Goal: Task Accomplishment & Management: Use online tool/utility

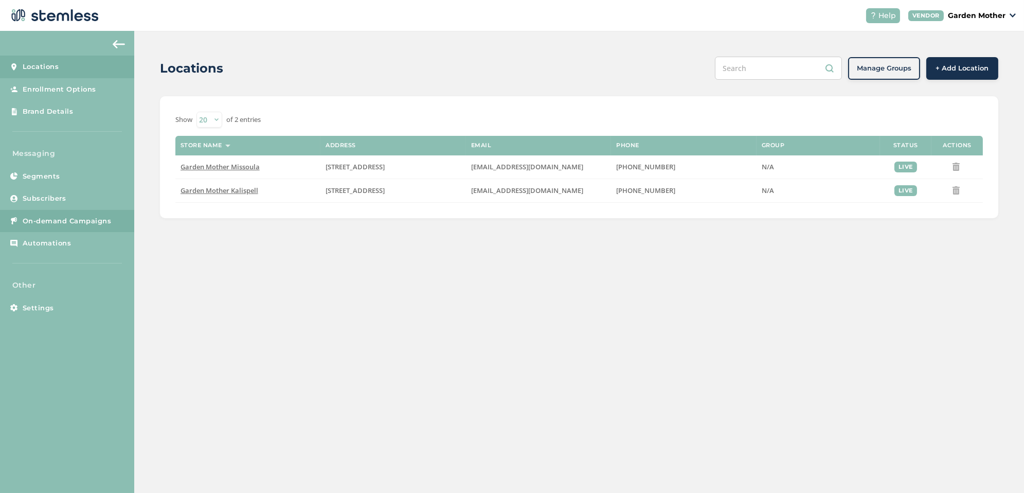
click at [66, 221] on span "On-demand Campaigns" at bounding box center [67, 221] width 89 height 10
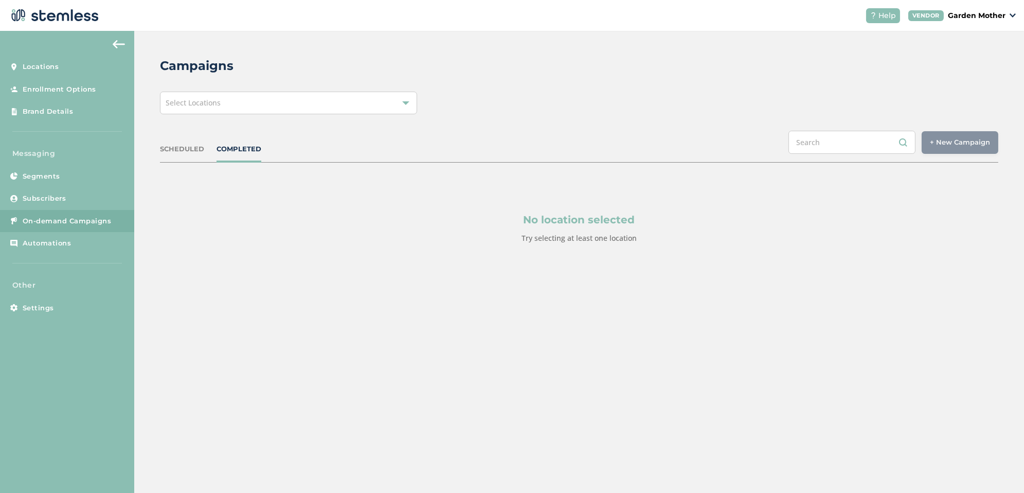
click at [206, 111] on div "Select Locations" at bounding box center [288, 103] width 257 height 23
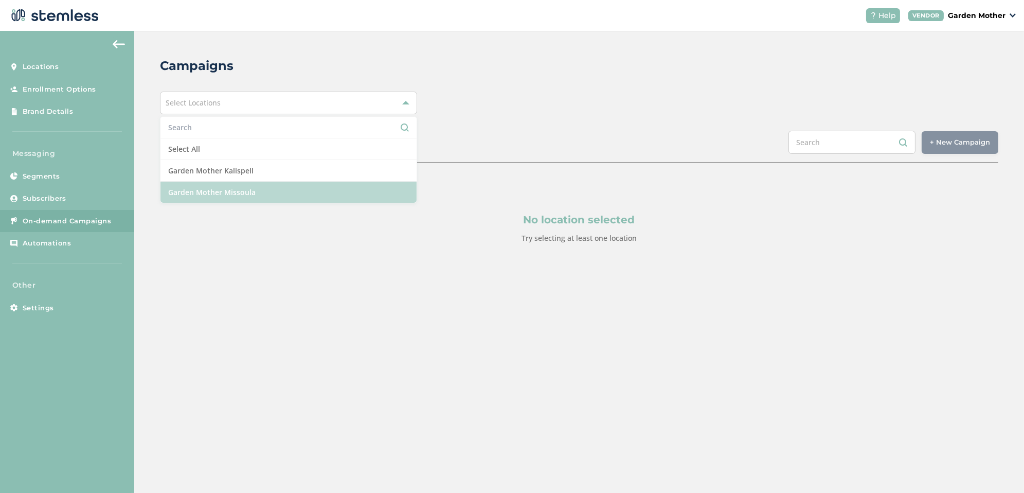
click at [227, 192] on li "Garden Mother Missoula" at bounding box center [288, 192] width 256 height 21
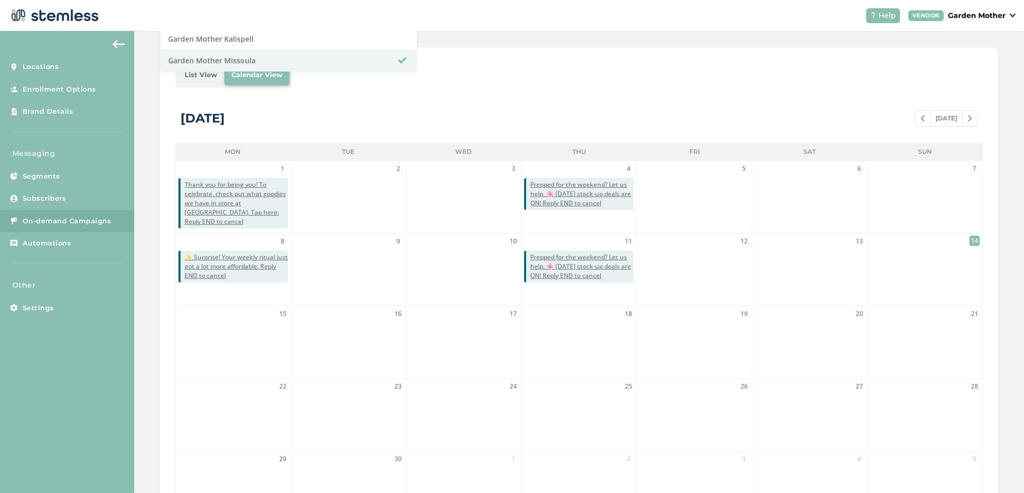
scroll to position [130, 0]
click at [486, 45] on div "Campaigns Garden Mother Missoula Select All Garden Mother Kalispell Garden Moth…" at bounding box center [579, 234] width 890 height 666
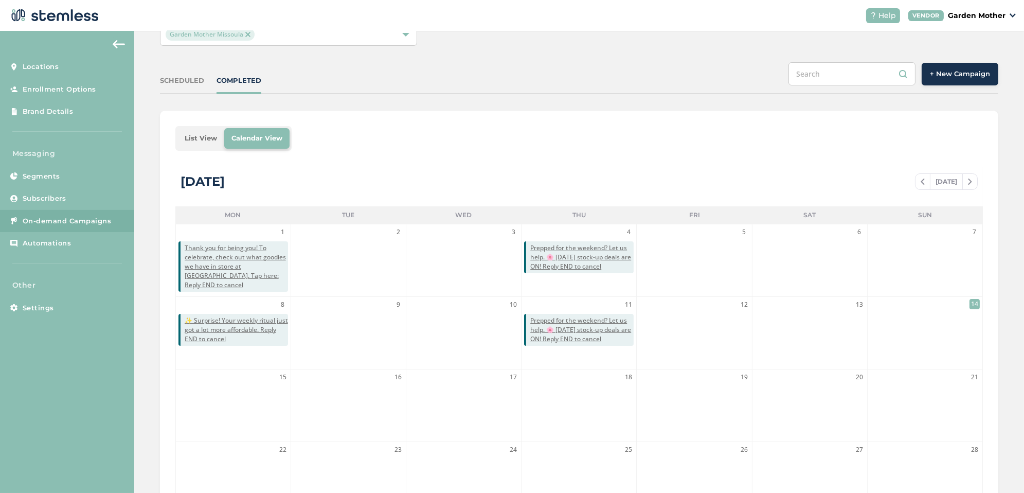
scroll to position [68, 0]
click at [957, 81] on button "+ New Campaign" at bounding box center [960, 74] width 77 height 23
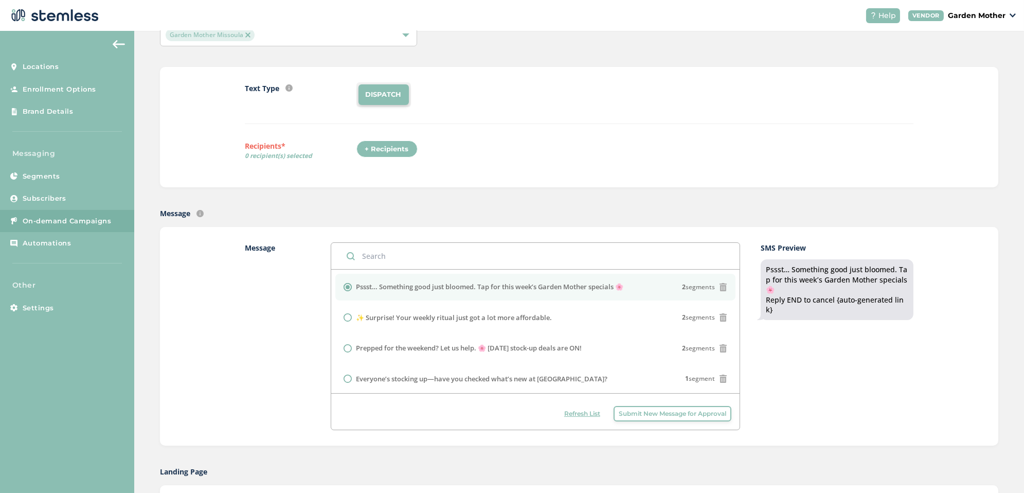
click at [396, 147] on div "+ Recipients" at bounding box center [386, 148] width 61 height 17
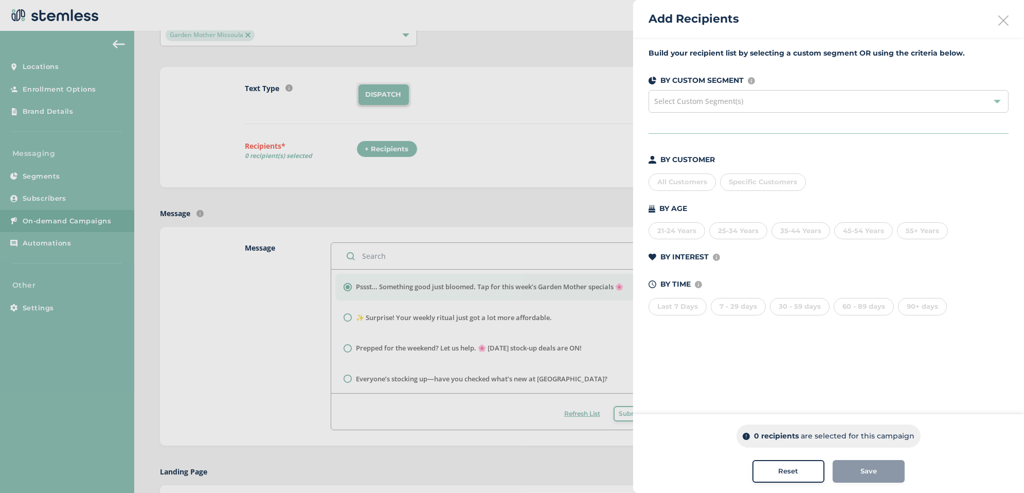
click at [684, 181] on div "All Customers" at bounding box center [682, 181] width 67 height 17
click at [889, 466] on div "Save" at bounding box center [869, 471] width 56 height 10
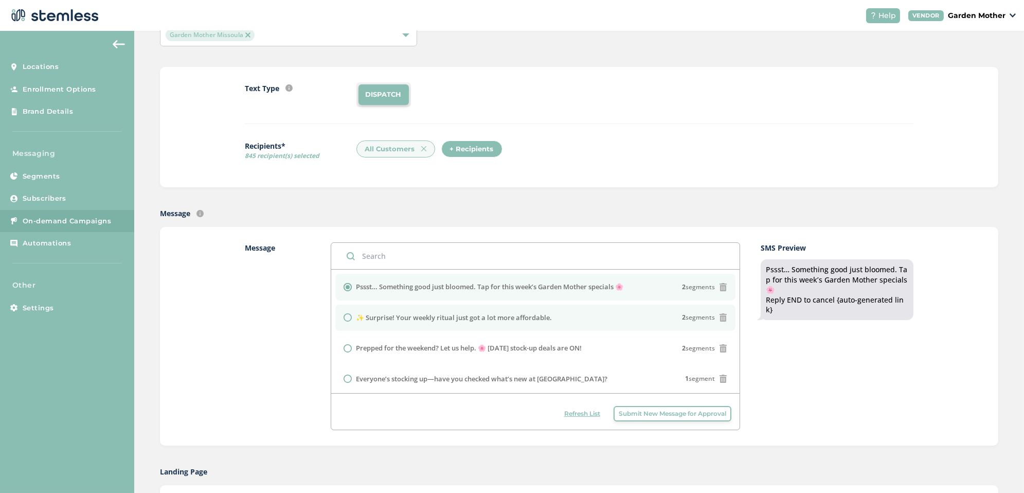
click at [366, 313] on label "✨ Surprise! Your weekly ritual just got a lot more affordable." at bounding box center [454, 318] width 196 height 10
radio input "false"
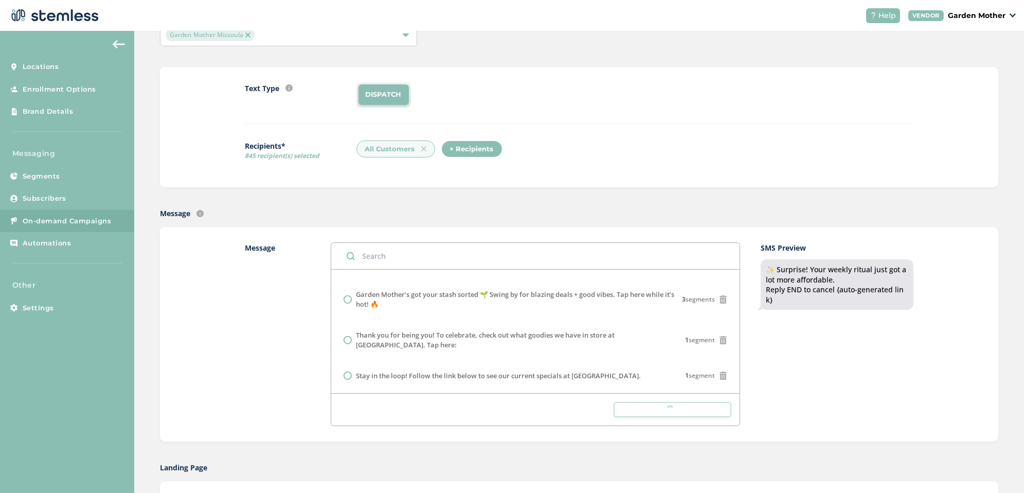
scroll to position [209, 0]
click at [453, 371] on label "Stay in the loop! Follow the link below to see our current specials at [GEOGRAP…" at bounding box center [498, 373] width 285 height 10
radio input "false"
radio input "true"
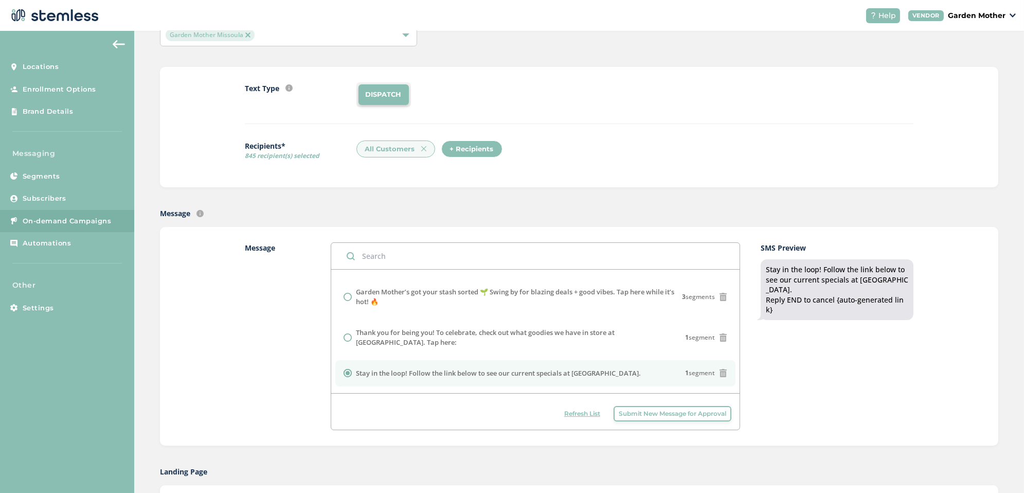
click at [628, 411] on span "Submit New Message for Approval" at bounding box center [673, 413] width 108 height 9
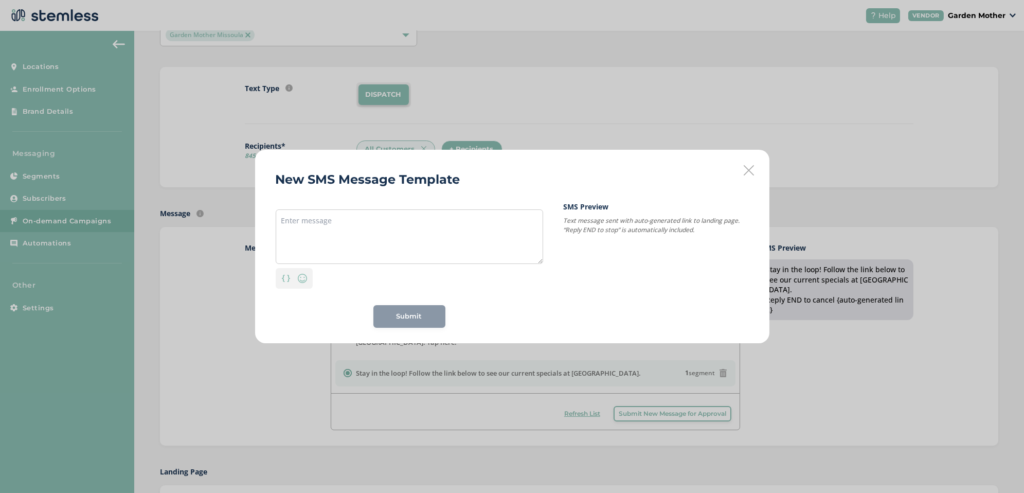
click at [742, 171] on div "New SMS Message Template Personalization Emoji Submit SMS Preview Text message …" at bounding box center [512, 246] width 514 height 193
click at [748, 170] on icon at bounding box center [749, 170] width 10 height 10
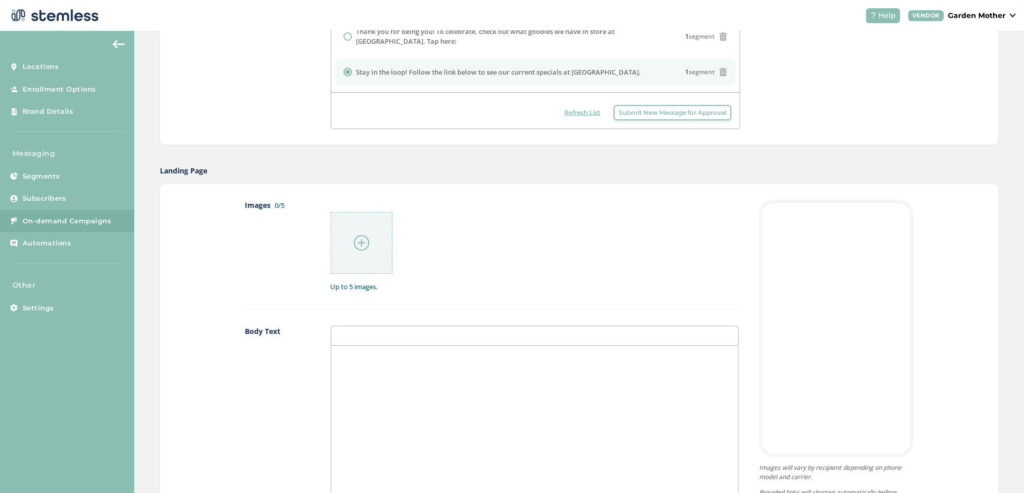
scroll to position [349, 0]
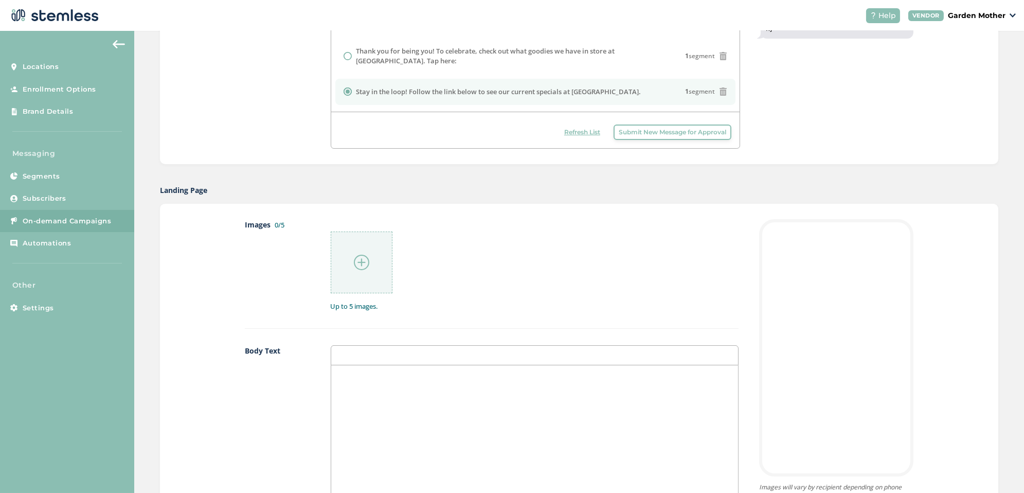
click at [364, 287] on div at bounding box center [362, 262] width 62 height 62
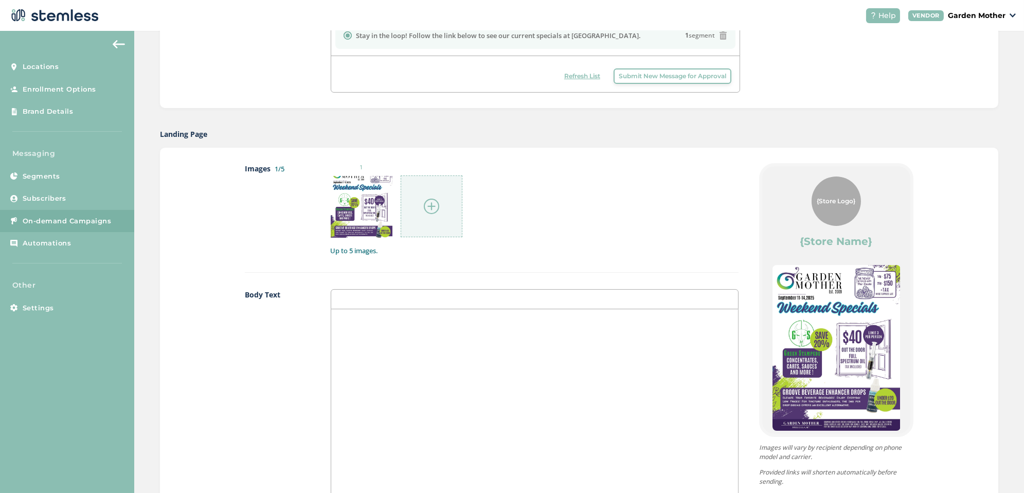
scroll to position [374, 0]
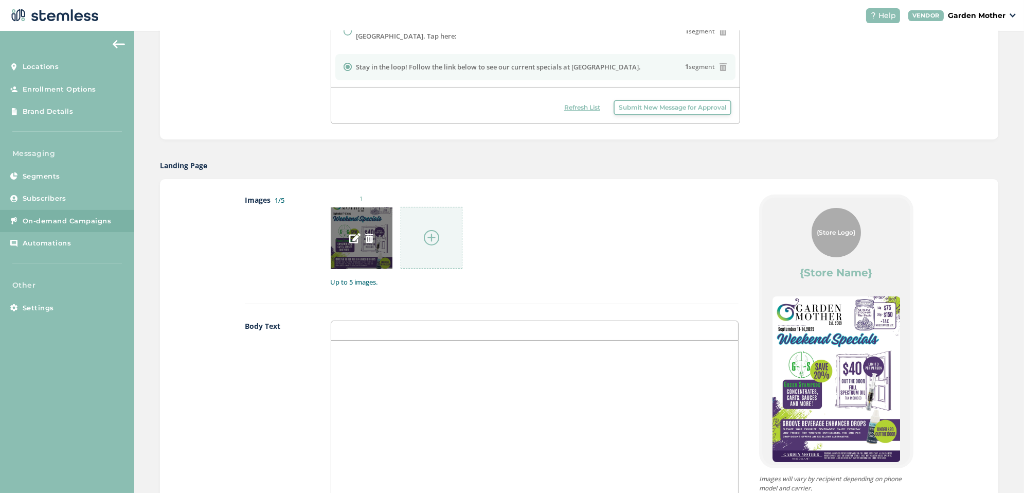
click at [364, 235] on div at bounding box center [362, 238] width 62 height 62
click at [373, 238] on img at bounding box center [369, 238] width 9 height 9
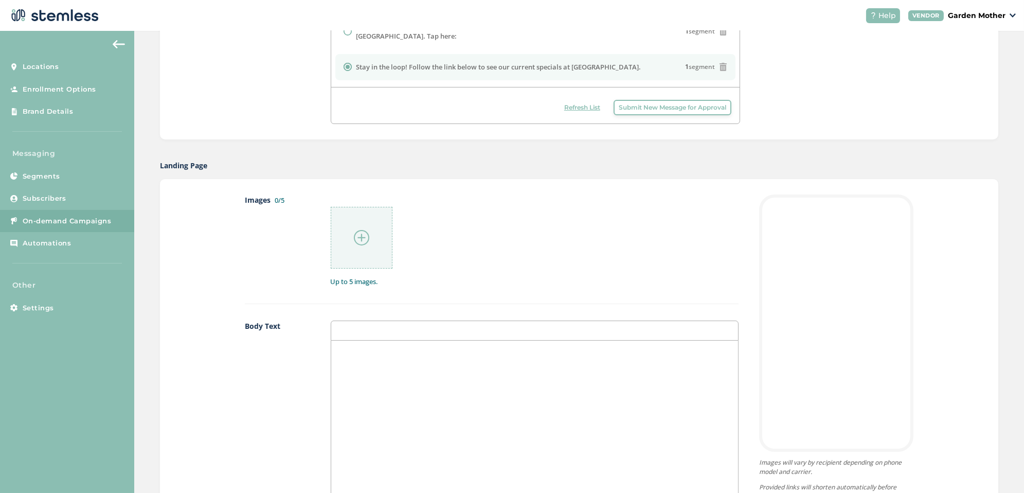
click at [354, 237] on img at bounding box center [361, 237] width 15 height 15
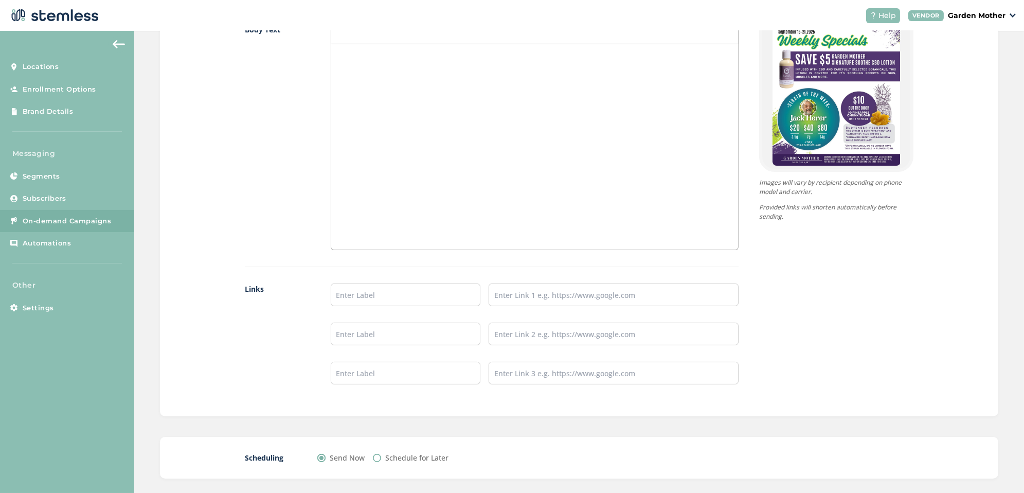
scroll to position [718, 0]
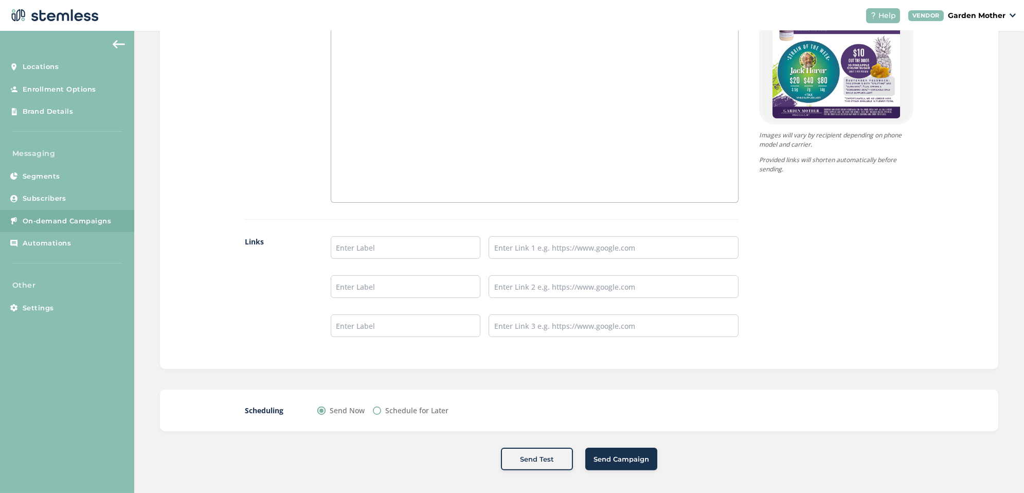
click at [390, 406] on label "Schedule for Later" at bounding box center [416, 410] width 63 height 11
click at [381, 406] on input "Schedule for Later" at bounding box center [377, 410] width 8 height 8
radio input "true"
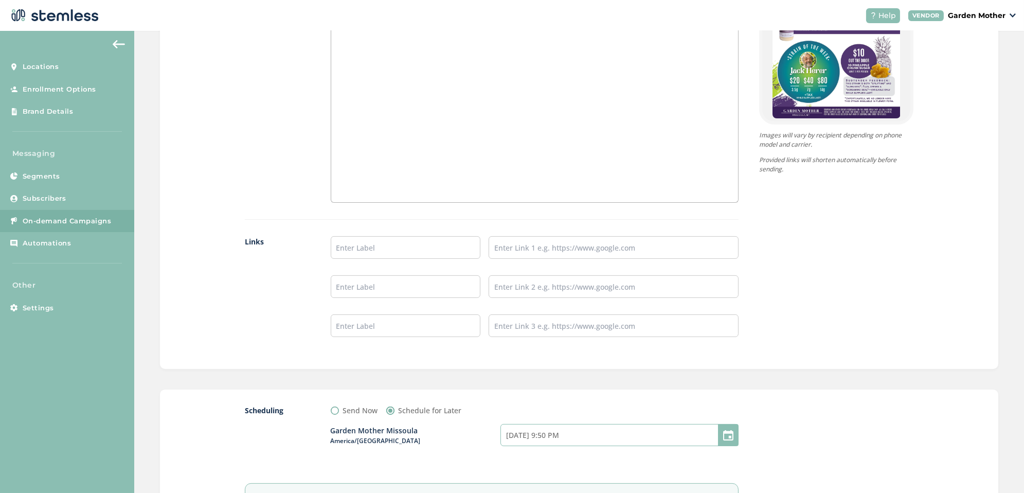
click at [525, 431] on input "[DATE] 9:50 PM" at bounding box center [620, 435] width 238 height 22
select select "21"
select select "50"
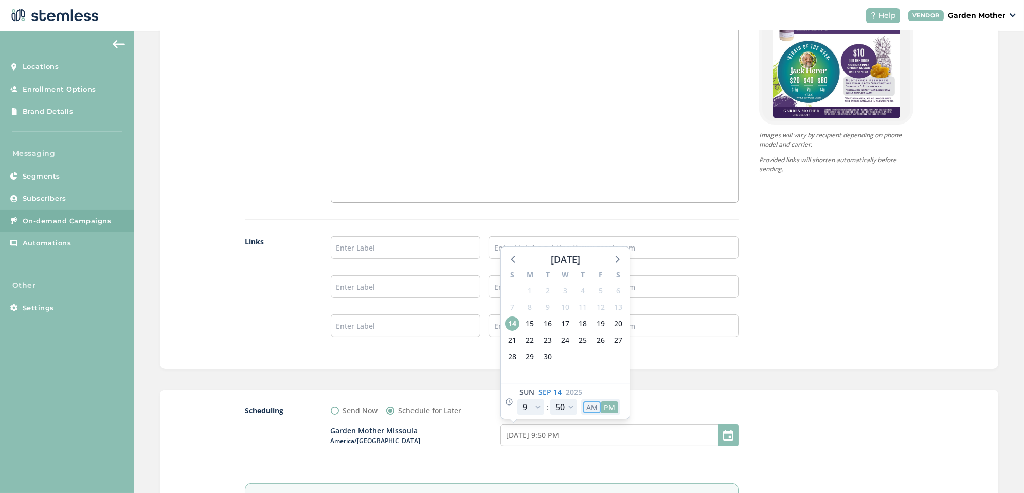
click at [587, 405] on button "AM" at bounding box center [591, 407] width 17 height 12
type input "[DATE] 9:50 AM"
select select "9"
click at [570, 403] on select "00 05 10 15 20 25 30 35 40 45 50 55" at bounding box center [563, 406] width 27 height 15
select select "0"
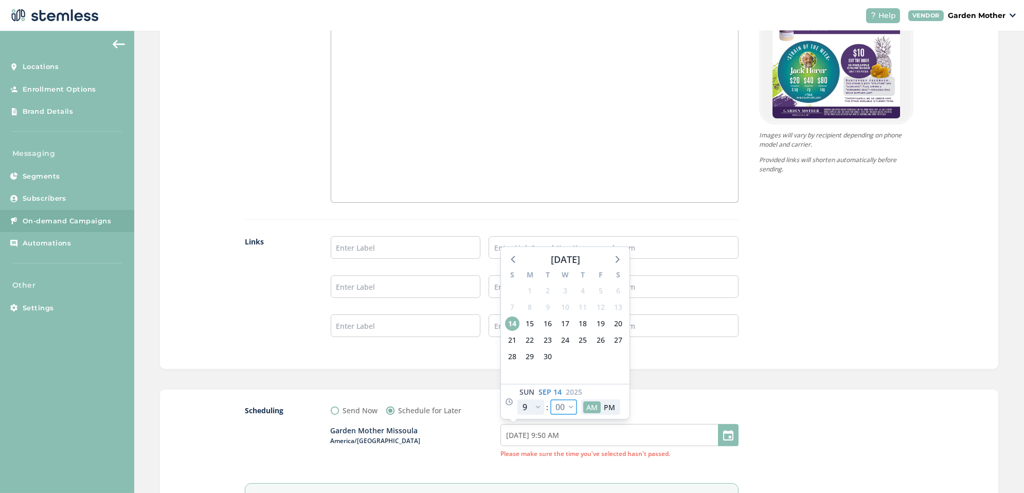
click at [550, 399] on select "00 05 10 15 20 25 30 35 40 45 50 55" at bounding box center [563, 406] width 27 height 15
type input "[DATE] 9:00 AM"
select select "0"
click at [530, 318] on span "15" at bounding box center [530, 323] width 14 height 14
type input "[DATE] 9:00 AM"
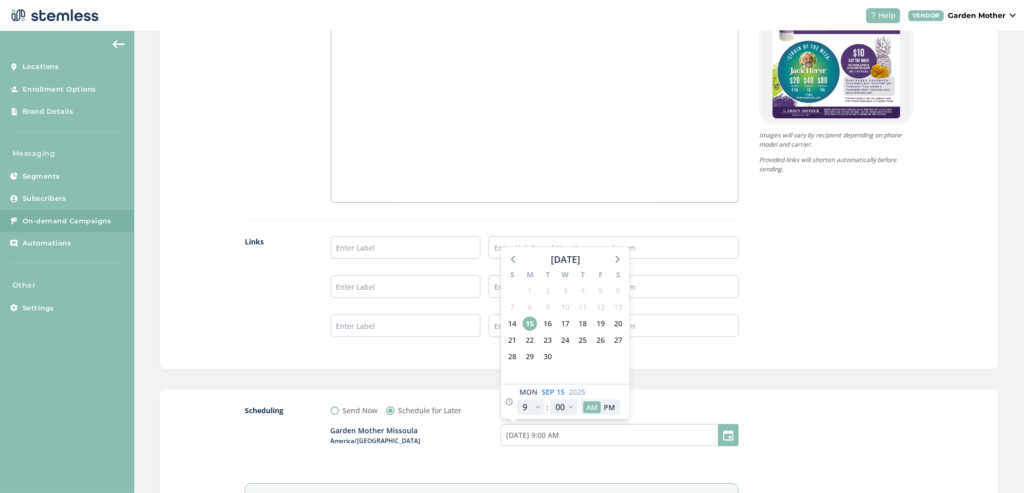
click at [672, 410] on div "Send Now Schedule for Later" at bounding box center [535, 410] width 408 height 11
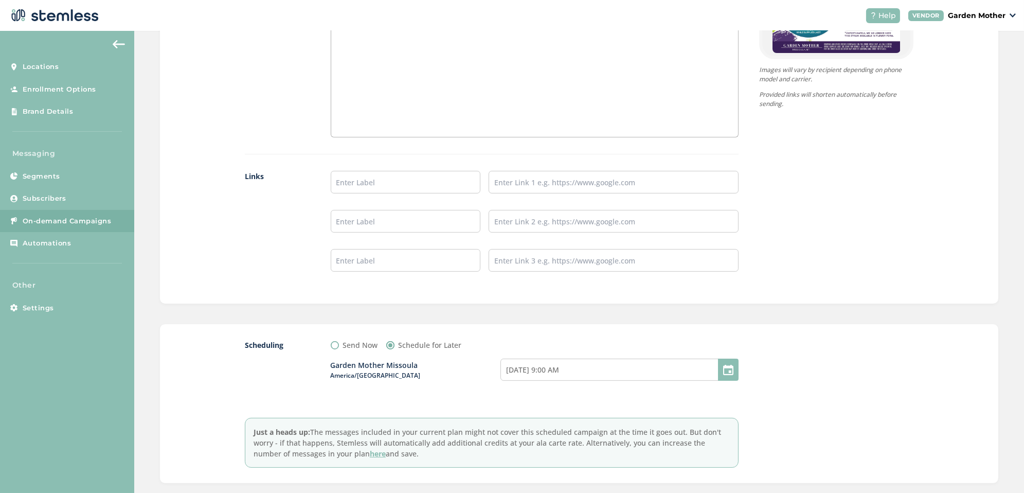
scroll to position [834, 0]
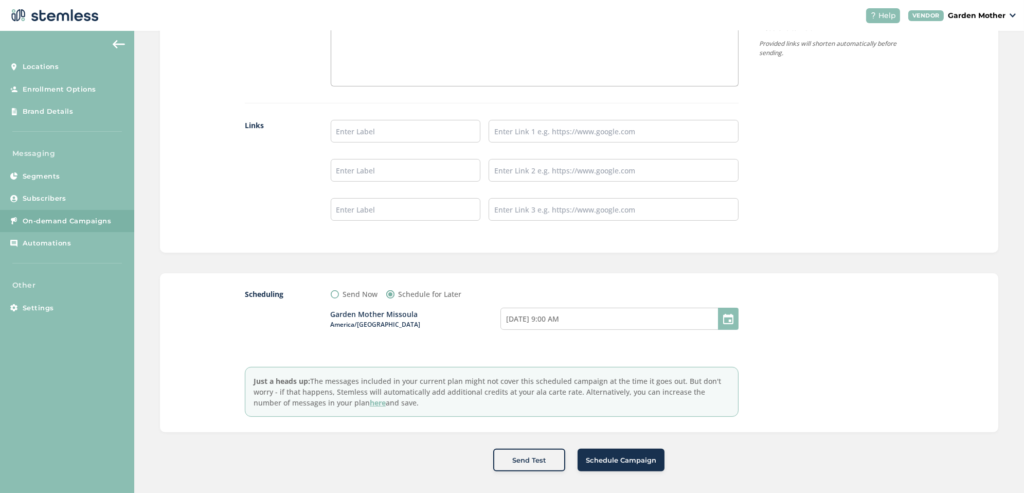
click at [640, 458] on span "Schedule Campaign" at bounding box center [621, 460] width 70 height 10
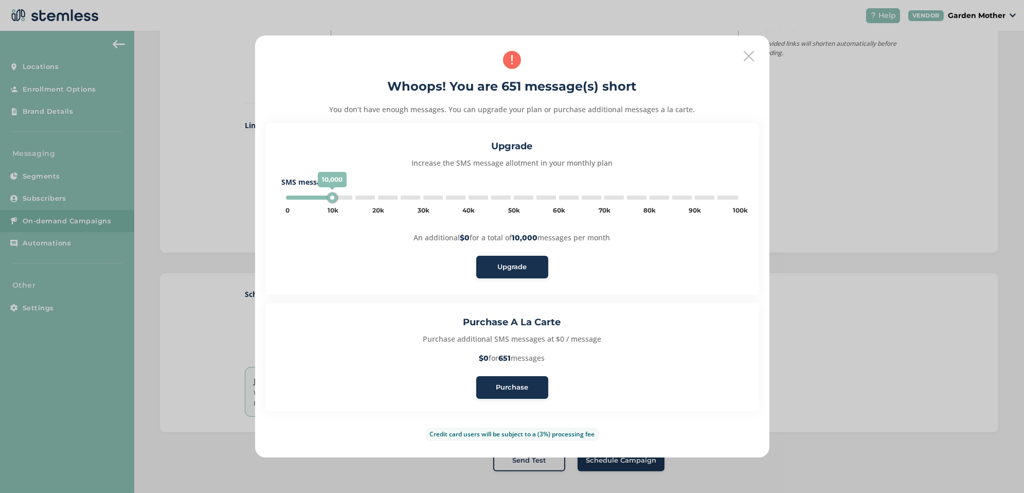
type input "5000"
click at [528, 383] on div "Purchase" at bounding box center [513, 387] width 56 height 10
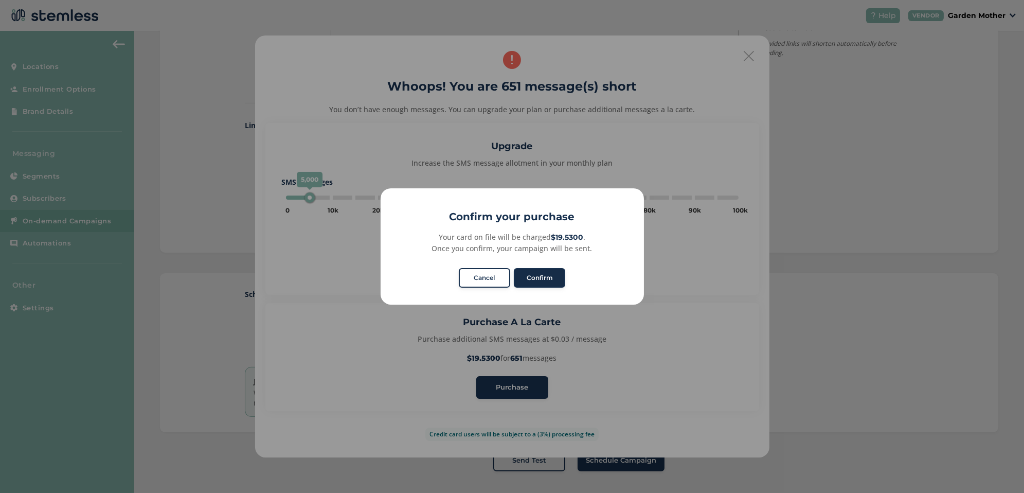
click at [552, 274] on button "Confirm" at bounding box center [539, 278] width 51 height 20
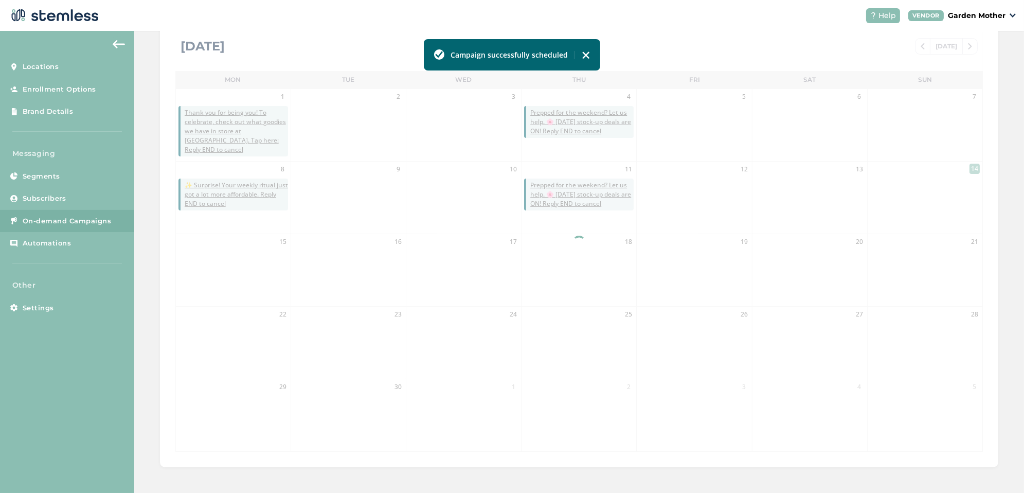
scroll to position [202, 0]
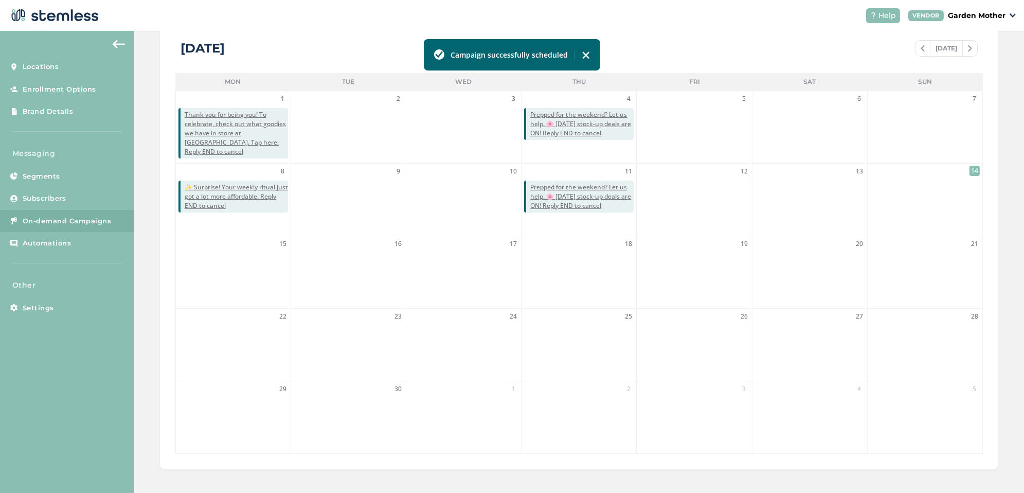
click at [587, 57] on img at bounding box center [586, 55] width 8 height 8
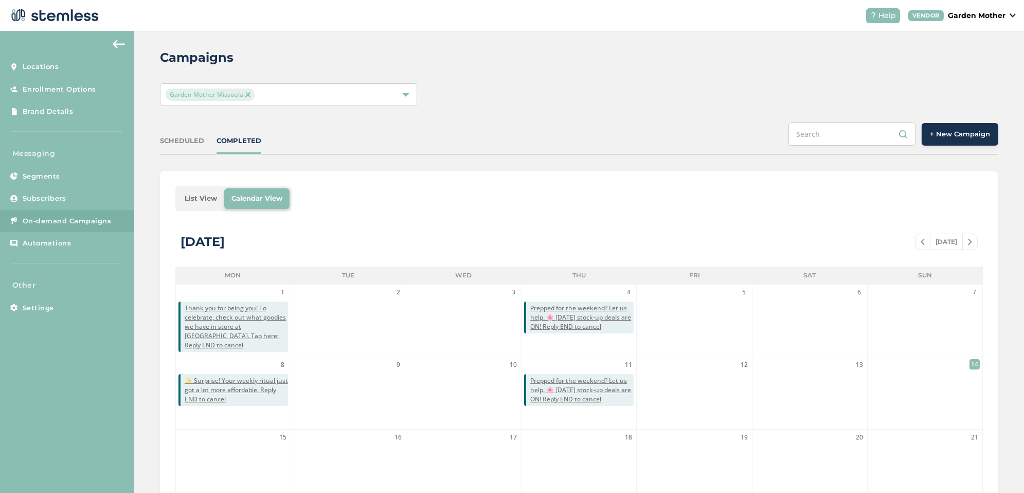
scroll to position [0, 0]
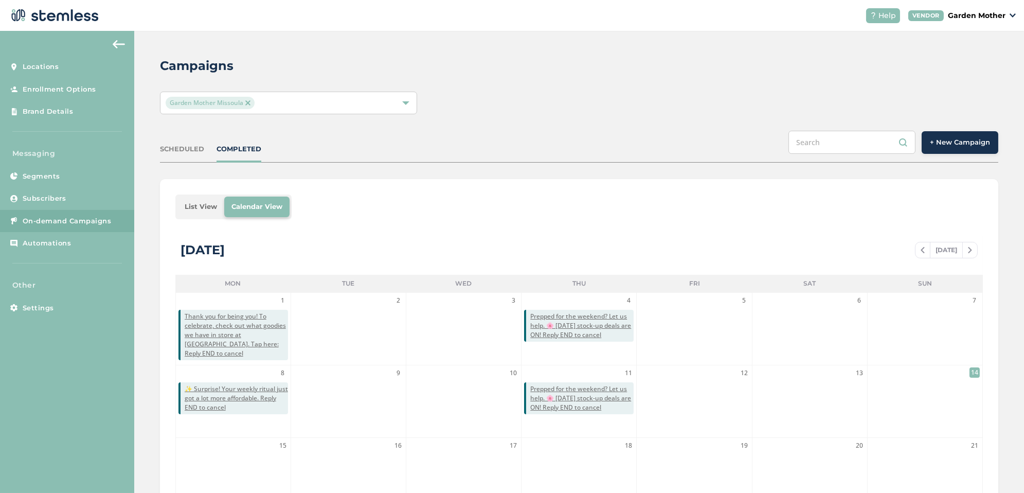
click at [181, 151] on div "SCHEDULED" at bounding box center [182, 149] width 44 height 10
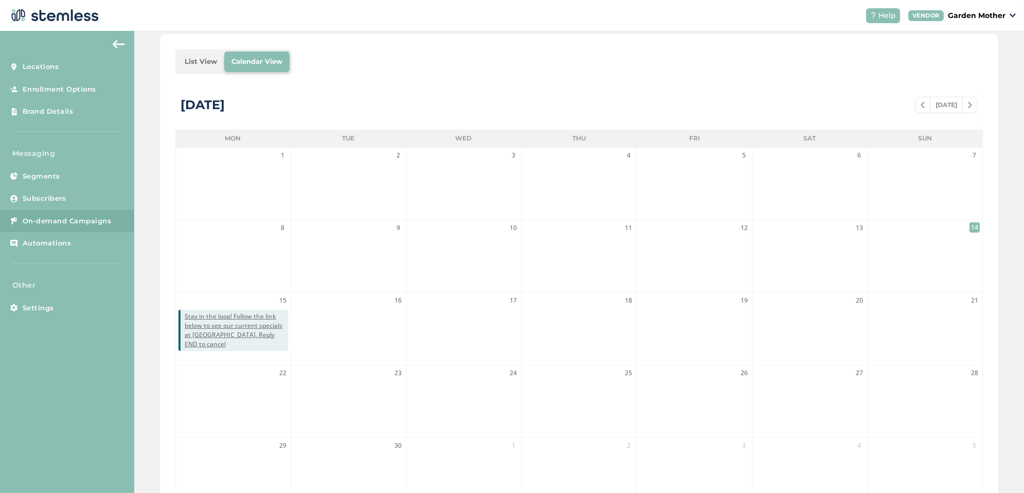
scroll to position [136, 0]
